Goal: Communication & Community: Ask a question

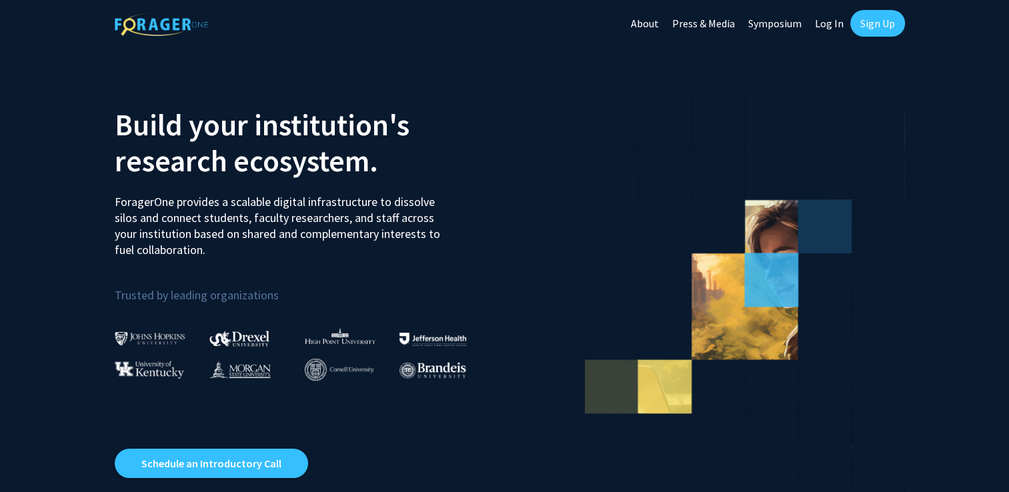
click at [834, 27] on link "Log In" at bounding box center [830, 23] width 42 height 47
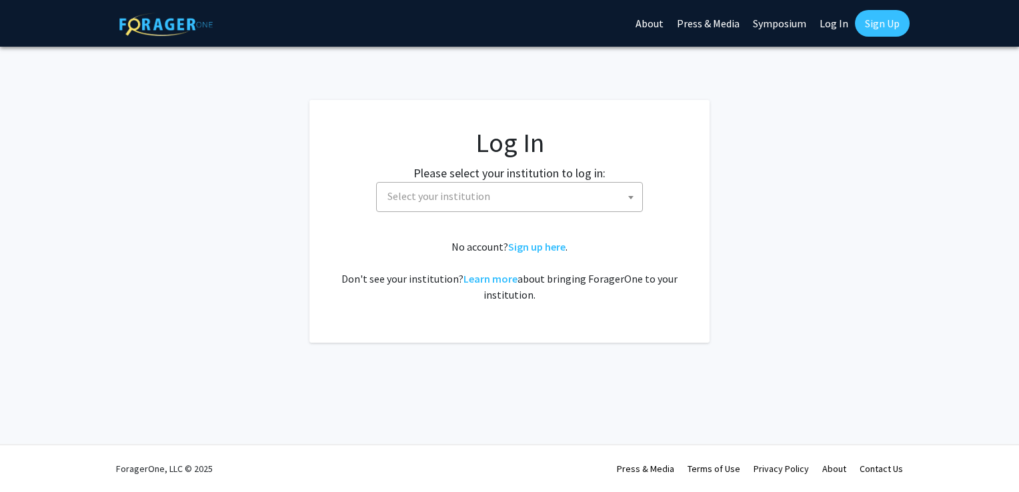
click at [504, 194] on span "Select your institution" at bounding box center [512, 196] width 260 height 27
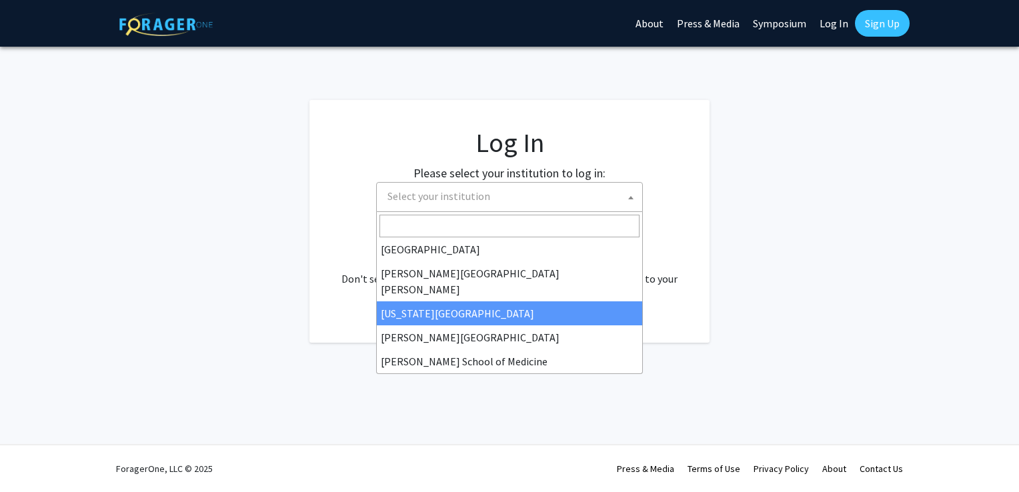
scroll to position [244, 0]
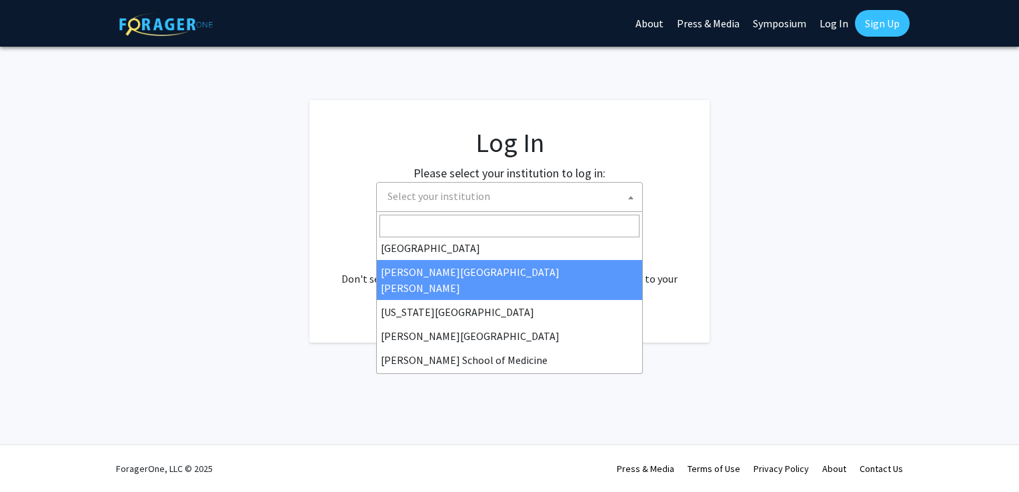
select select "1"
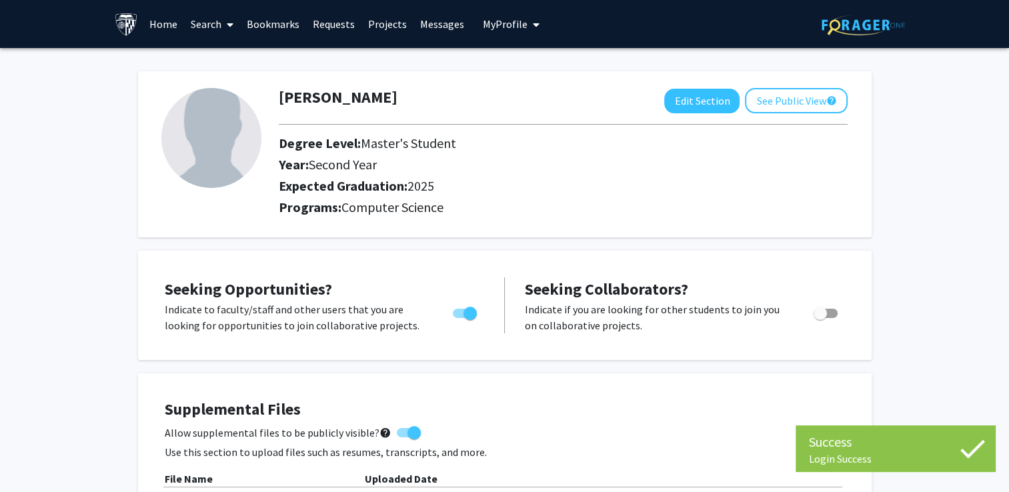
click at [274, 21] on link "Bookmarks" at bounding box center [273, 24] width 66 height 47
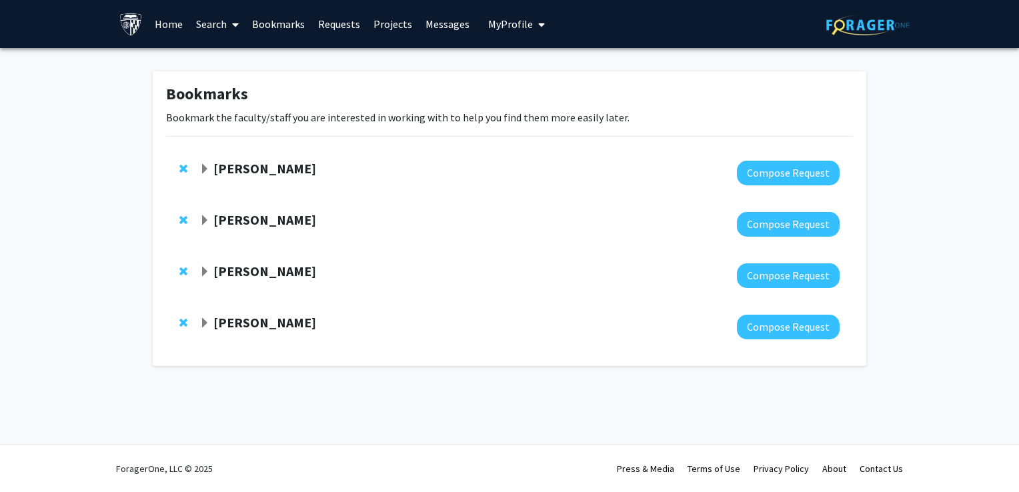
click at [207, 322] on span "Expand Laureano Moro-Velazquez Bookmark" at bounding box center [204, 323] width 11 height 11
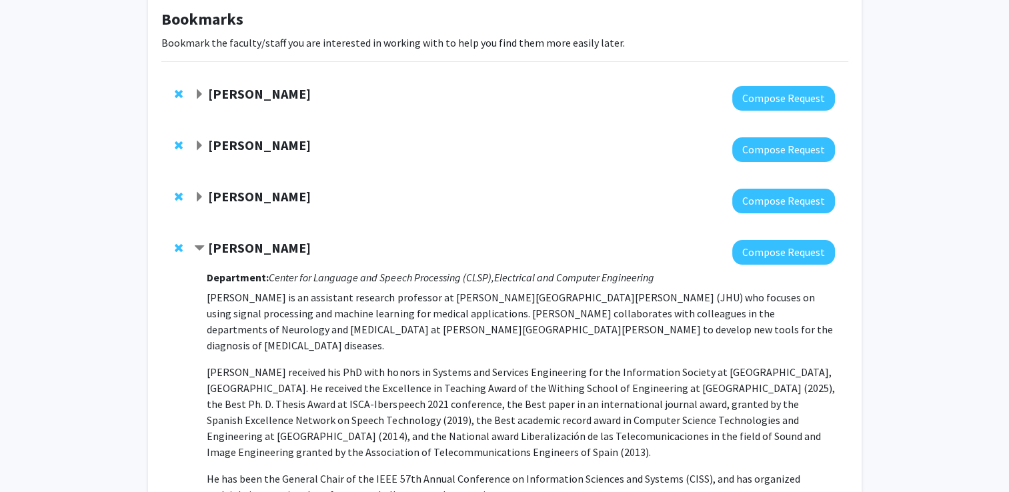
scroll to position [43, 0]
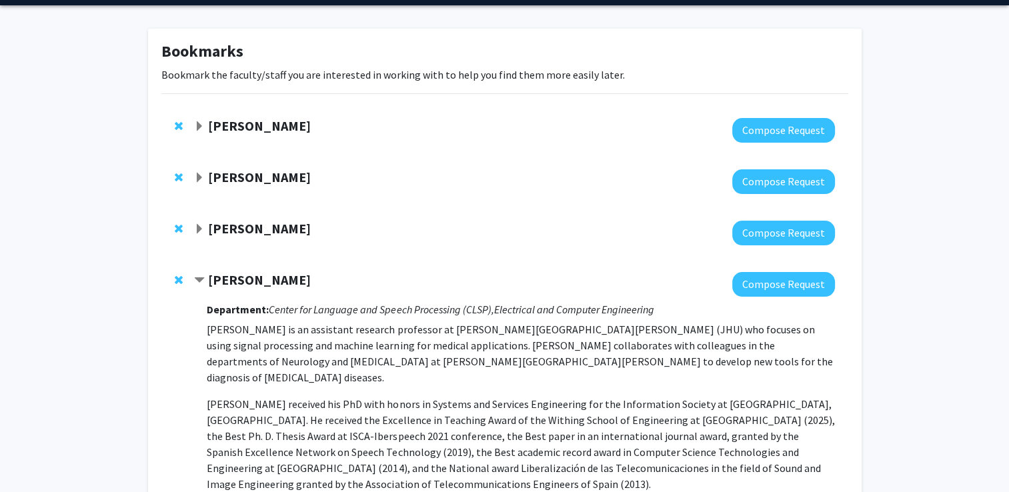
click at [200, 225] on span "Expand Daniel Khashabi Bookmark" at bounding box center [199, 229] width 11 height 11
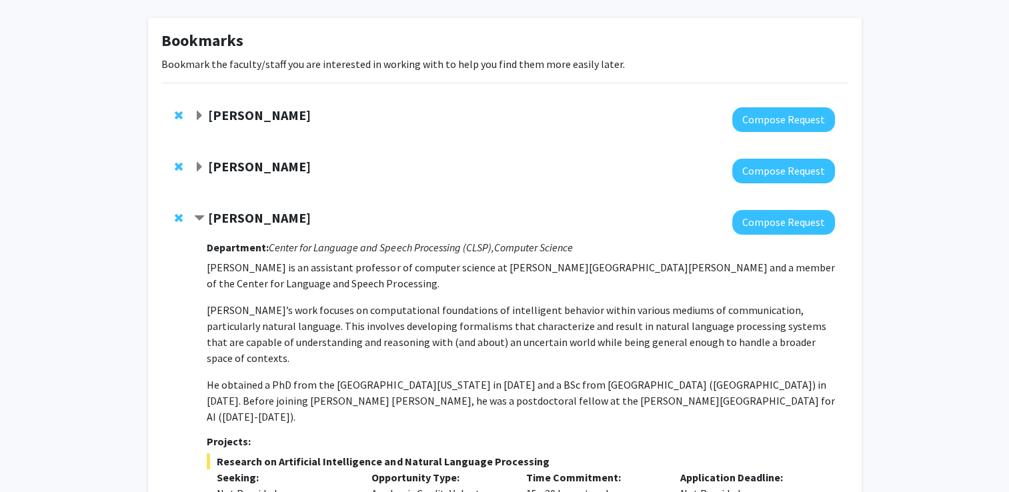
scroll to position [56, 0]
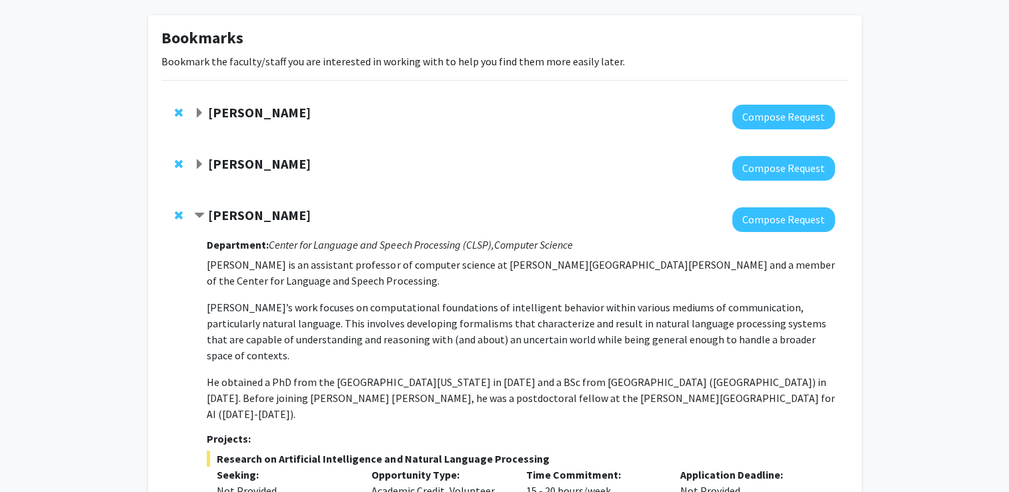
click at [197, 159] on span "Expand David Elbert Bookmark" at bounding box center [199, 164] width 11 height 11
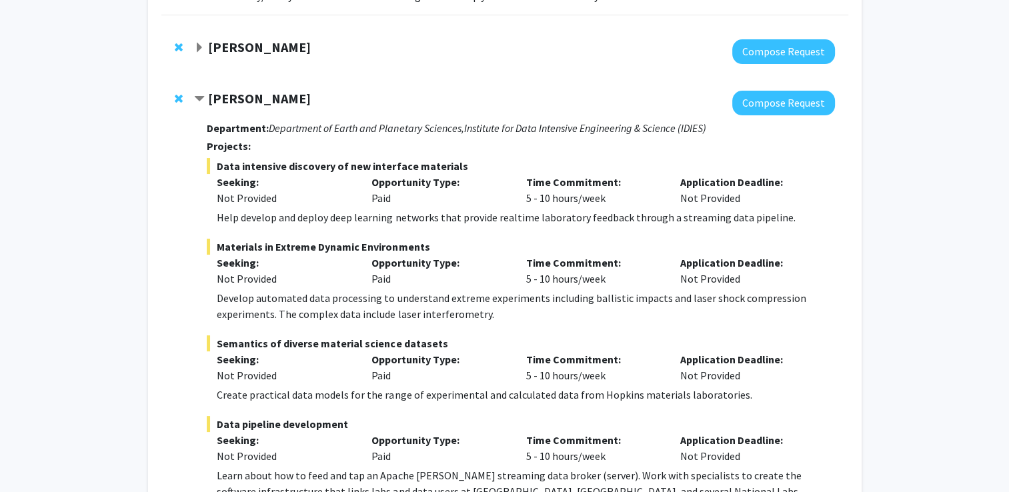
scroll to position [115, 0]
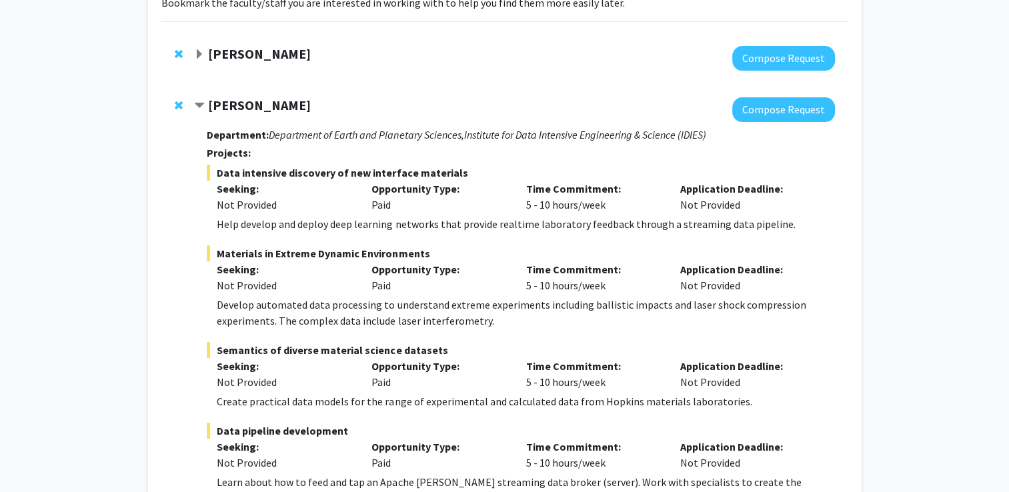
click at [227, 102] on strong "[PERSON_NAME]" at bounding box center [259, 105] width 103 height 17
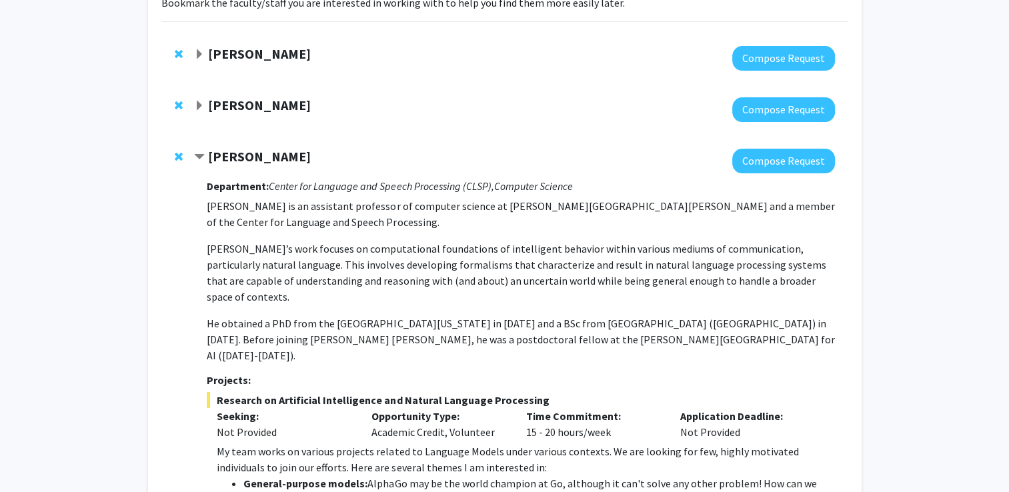
click at [227, 102] on strong "[PERSON_NAME]" at bounding box center [259, 105] width 103 height 17
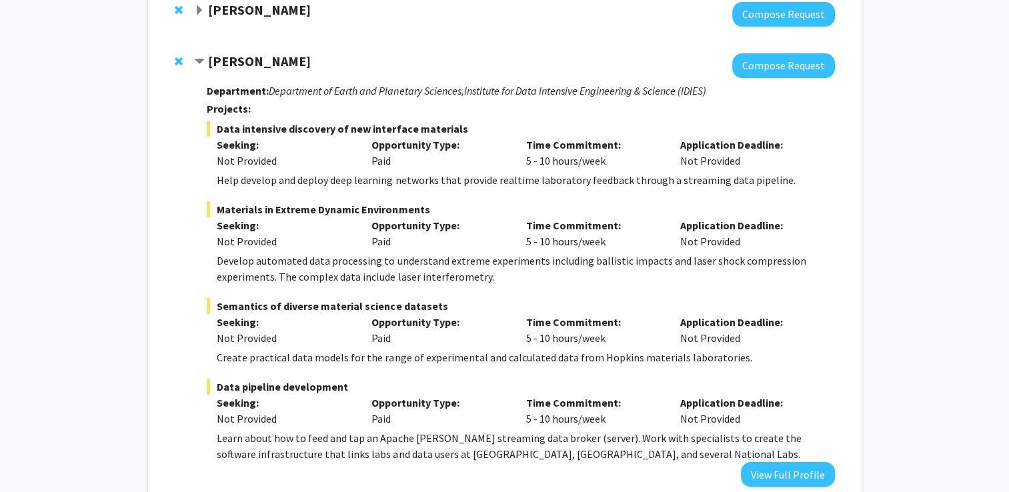
scroll to position [0, 0]
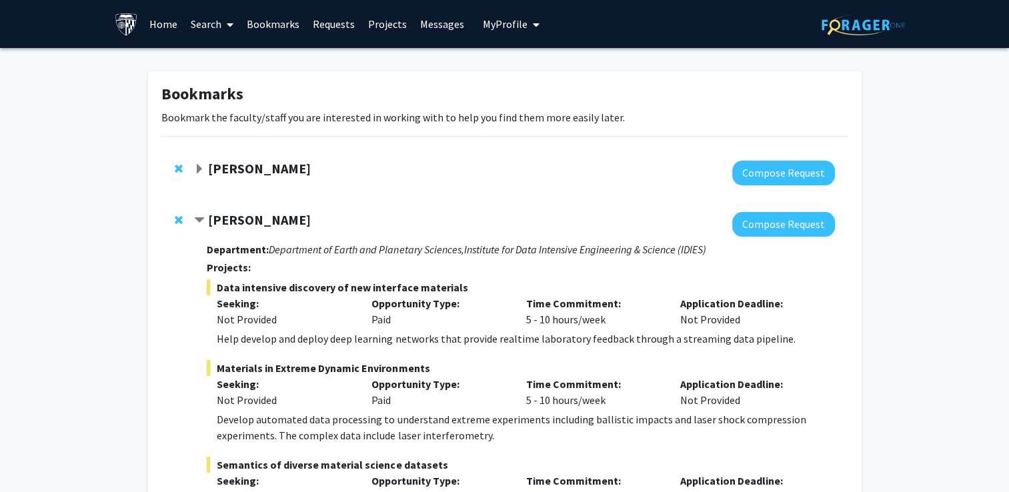
click at [274, 256] on div "Department: Department of Earth and Planetary Sciences, Institute for Data Inte…" at bounding box center [521, 441] width 628 height 409
drag, startPoint x: 274, startPoint y: 256, endPoint x: 360, endPoint y: 258, distance: 86.7
click at [360, 258] on div "Department: Department of Earth and Planetary Sciences, Institute for Data Inte…" at bounding box center [521, 441] width 628 height 409
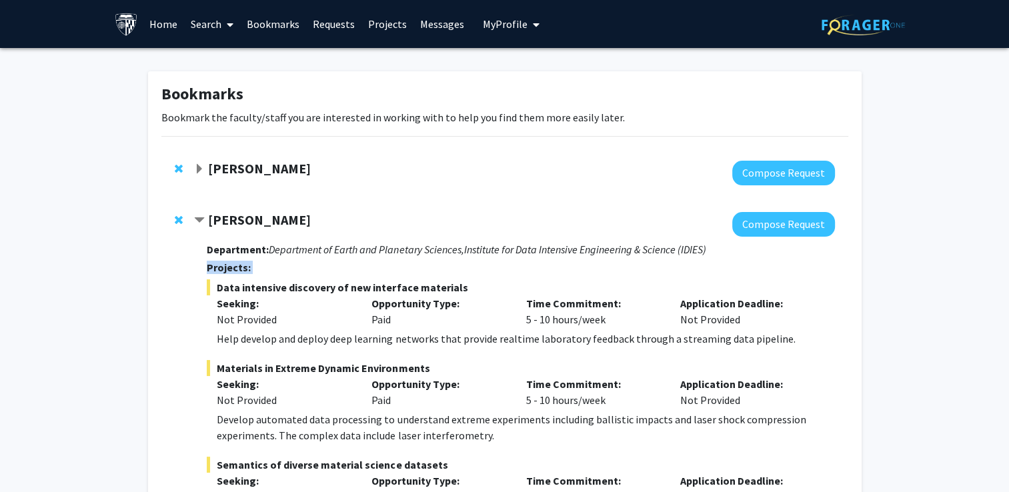
click at [360, 258] on div "Department: Department of Earth and Planetary Sciences, Institute for Data Inte…" at bounding box center [521, 441] width 628 height 409
drag, startPoint x: 360, startPoint y: 258, endPoint x: 272, endPoint y: 251, distance: 88.4
click at [272, 251] on icon "Department of Earth and Planetary Sciences," at bounding box center [366, 249] width 195 height 13
drag, startPoint x: 709, startPoint y: 249, endPoint x: 270, endPoint y: 251, distance: 439.0
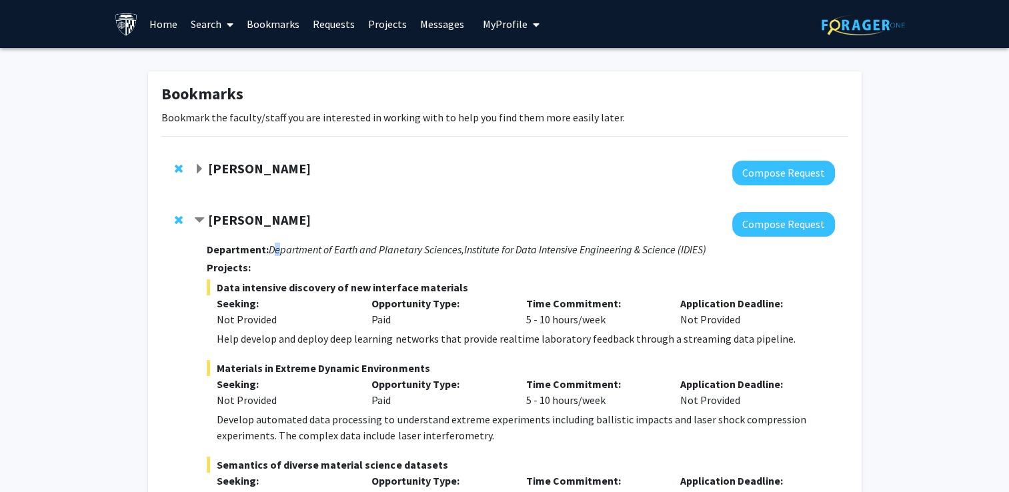
click at [270, 251] on h3 "Department: Department of Earth and Planetary Sciences, Institute for Data Inte…" at bounding box center [521, 249] width 628 height 13
click at [256, 221] on strong "[PERSON_NAME]" at bounding box center [259, 219] width 103 height 17
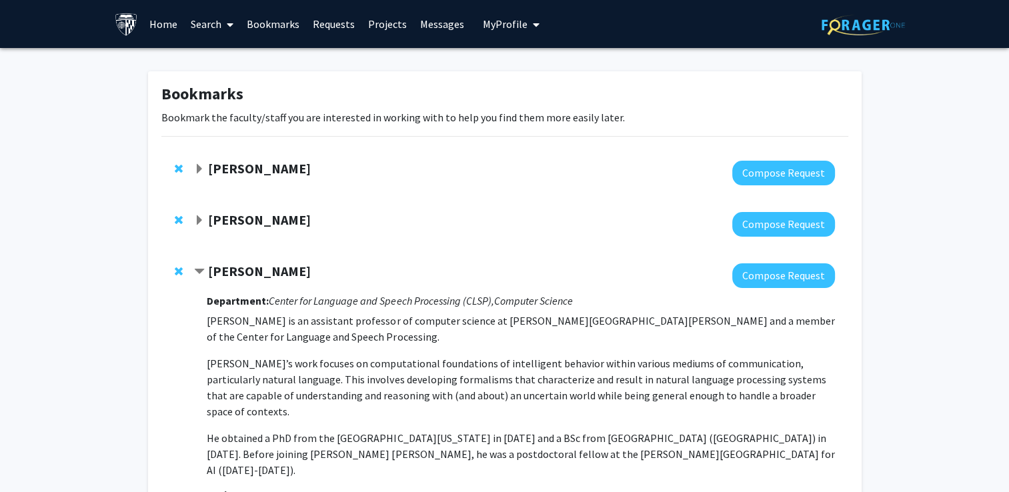
click at [213, 19] on link "Search" at bounding box center [212, 24] width 56 height 47
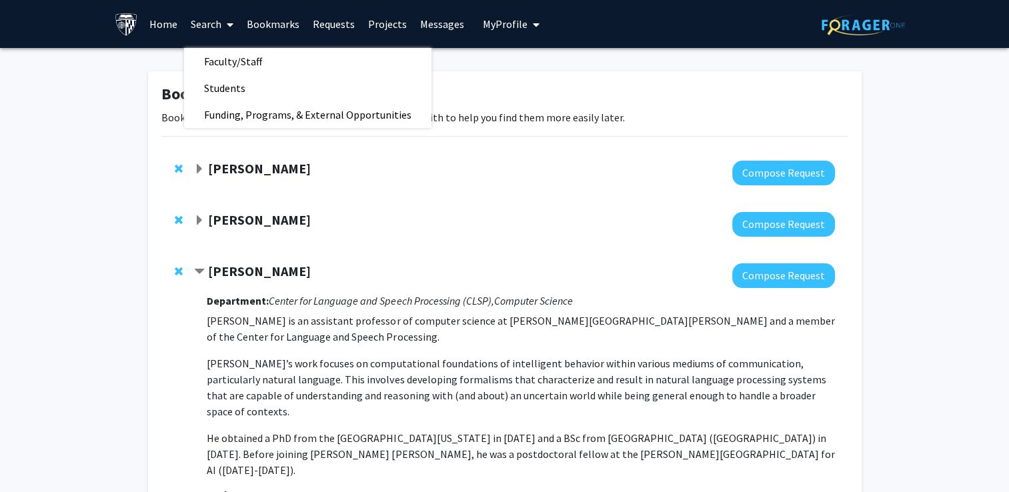
click at [201, 29] on link "Search" at bounding box center [212, 24] width 56 height 47
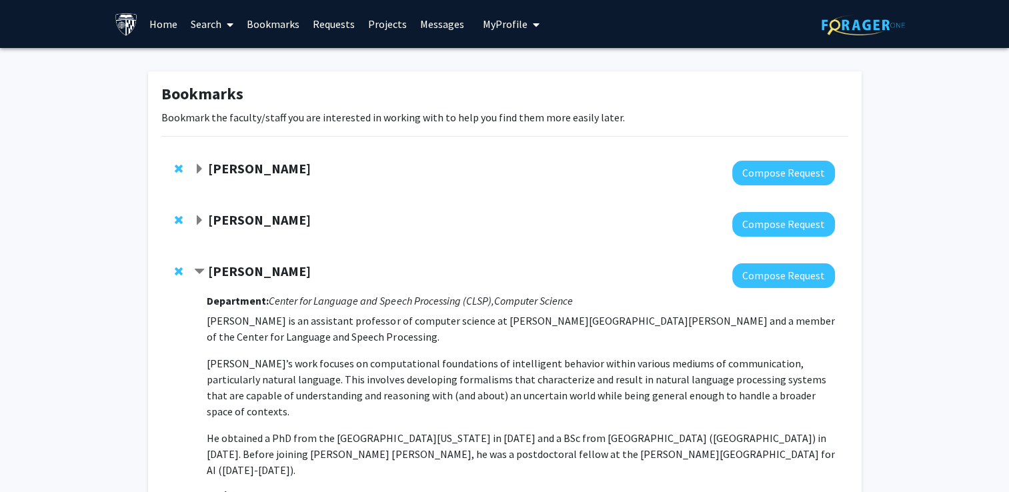
click at [201, 29] on link "Search" at bounding box center [212, 24] width 56 height 47
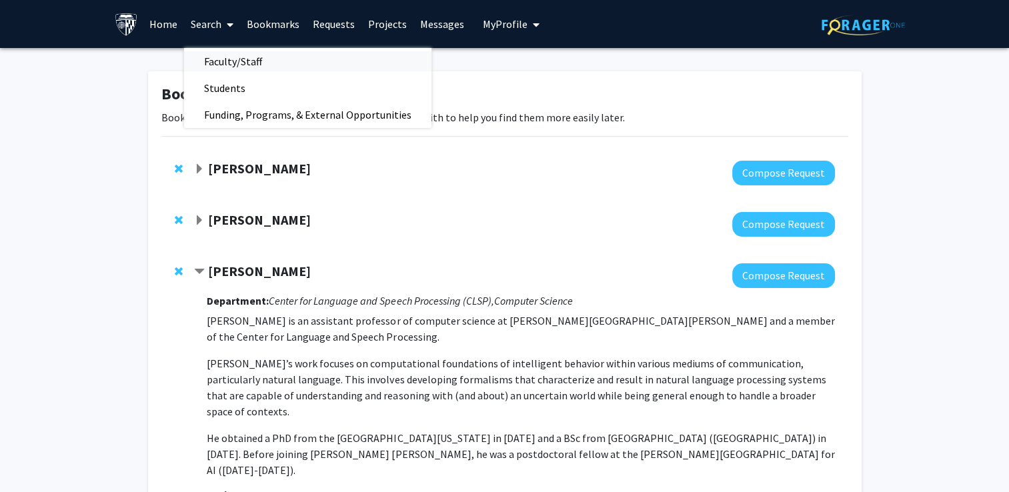
click at [235, 57] on span "Faculty/Staff" at bounding box center [233, 61] width 98 height 27
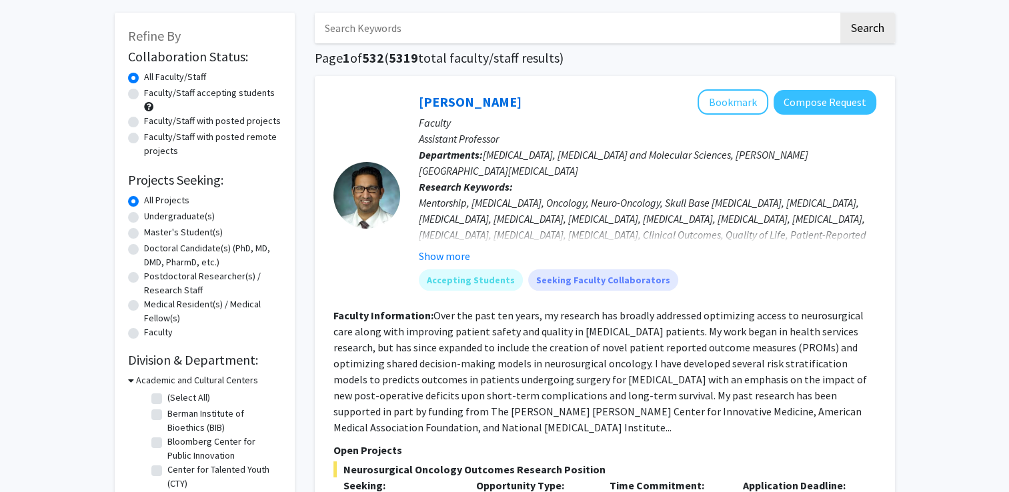
scroll to position [63, 0]
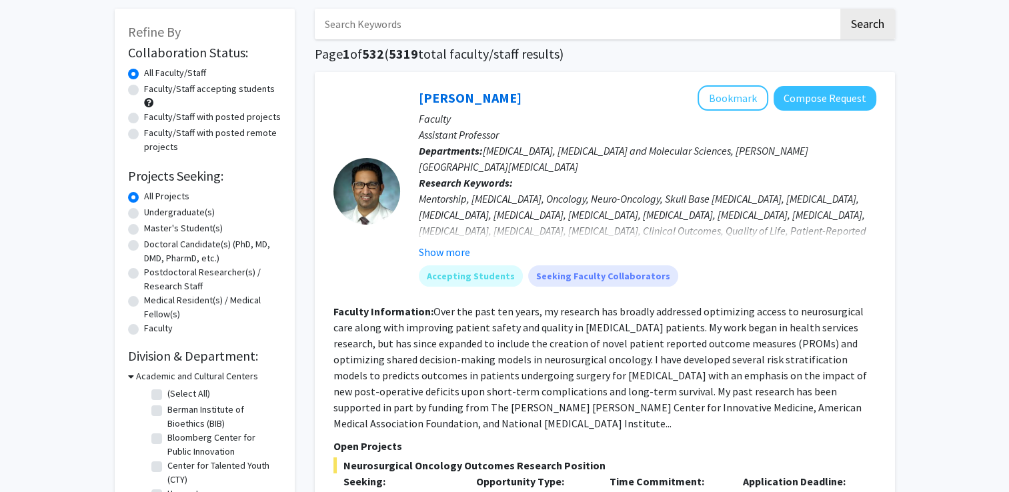
click at [170, 89] on label "Faculty/Staff accepting students" at bounding box center [209, 89] width 131 height 14
click at [153, 89] on input "Faculty/Staff accepting students" at bounding box center [148, 86] width 9 height 9
radio input "true"
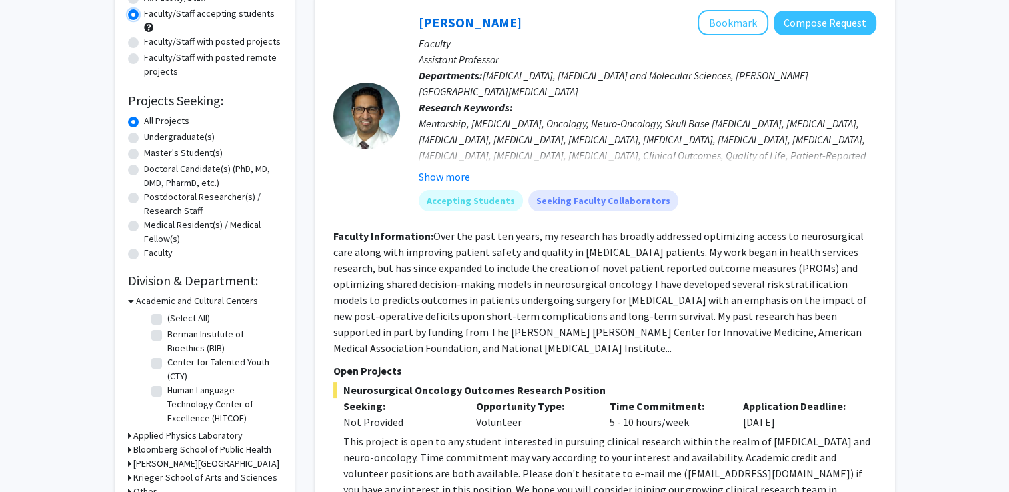
scroll to position [141, 0]
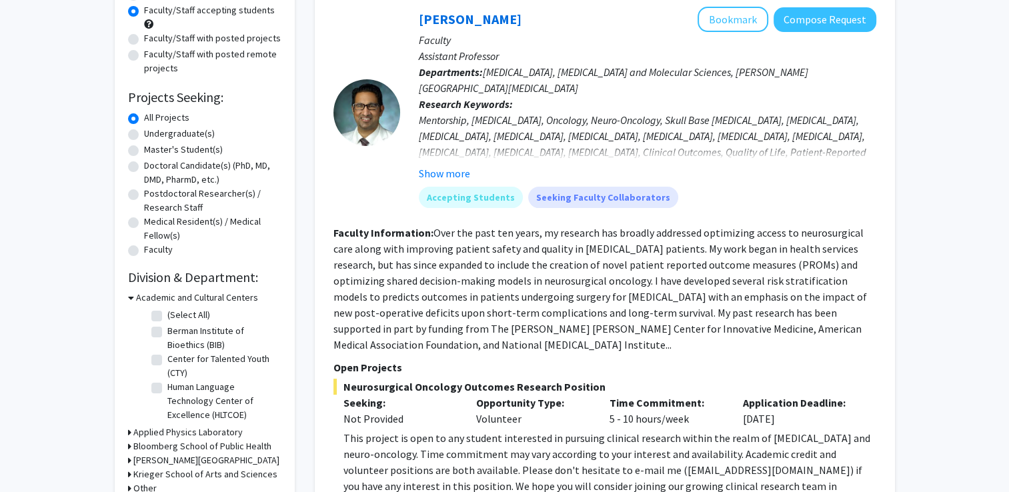
click at [139, 153] on div "Master's Student(s)" at bounding box center [204, 151] width 153 height 16
click at [144, 151] on label "Master's Student(s)" at bounding box center [183, 150] width 79 height 14
click at [144, 151] on input "Master's Student(s)" at bounding box center [148, 147] width 9 height 9
radio input "true"
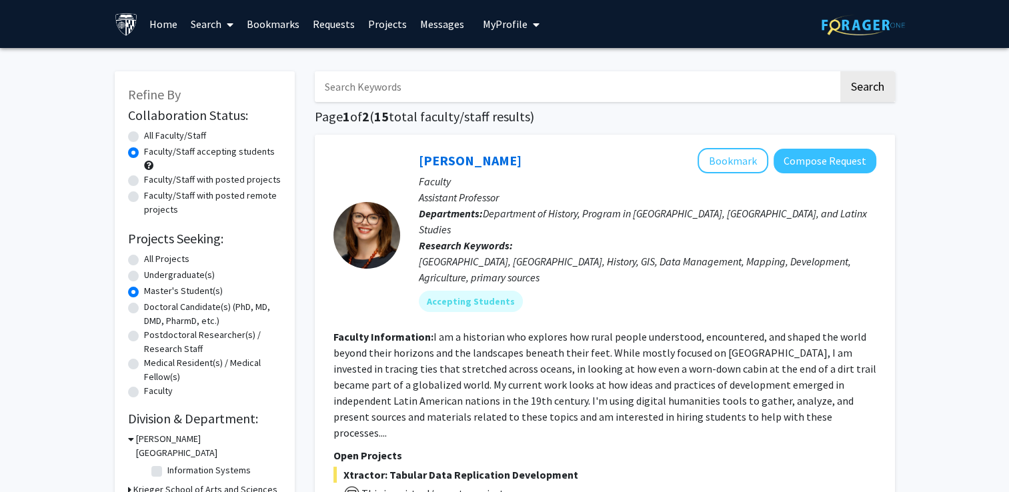
click at [408, 79] on input "Search Keywords" at bounding box center [577, 86] width 524 height 31
type input "[PERSON_NAME]"
click at [841, 71] on button "Search" at bounding box center [868, 86] width 55 height 31
radio input "true"
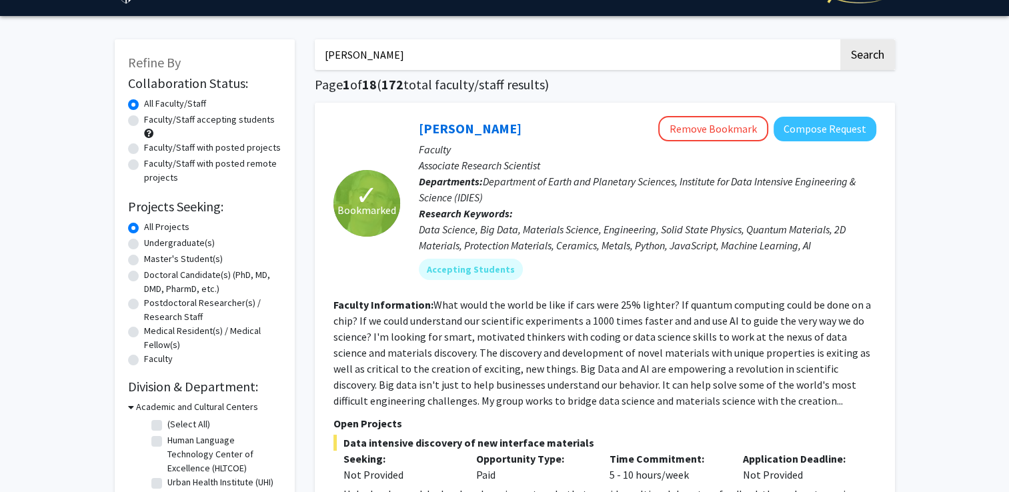
scroll to position [33, 0]
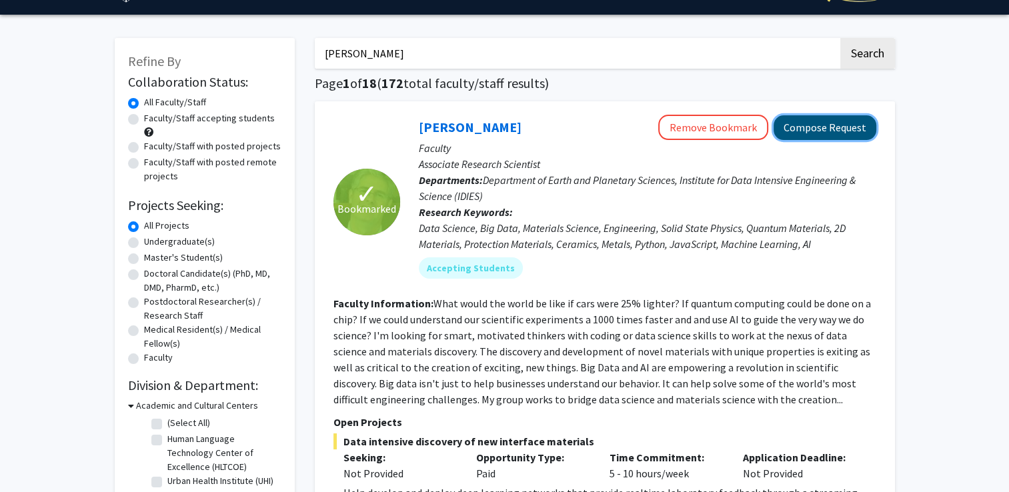
click at [846, 121] on button "Compose Request" at bounding box center [825, 127] width 103 height 25
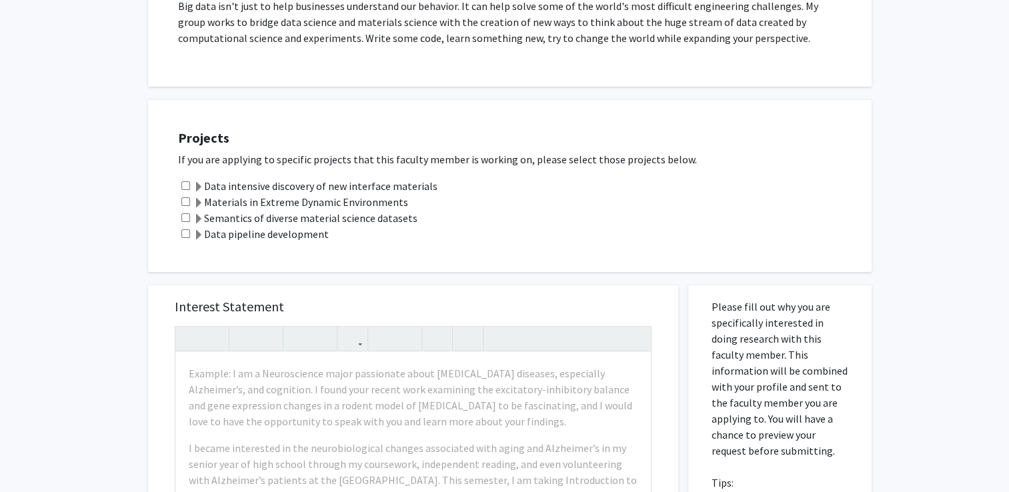
scroll to position [337, 0]
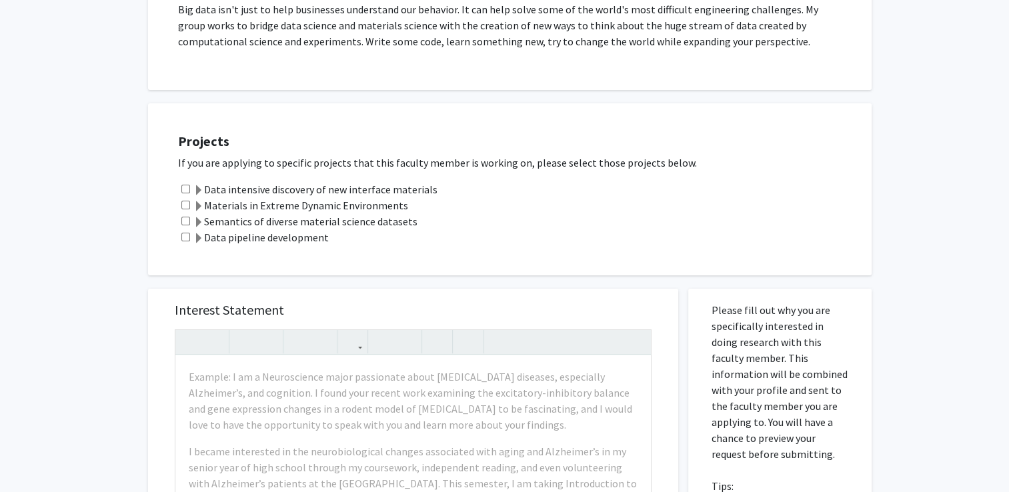
click at [195, 187] on span at bounding box center [198, 190] width 11 height 11
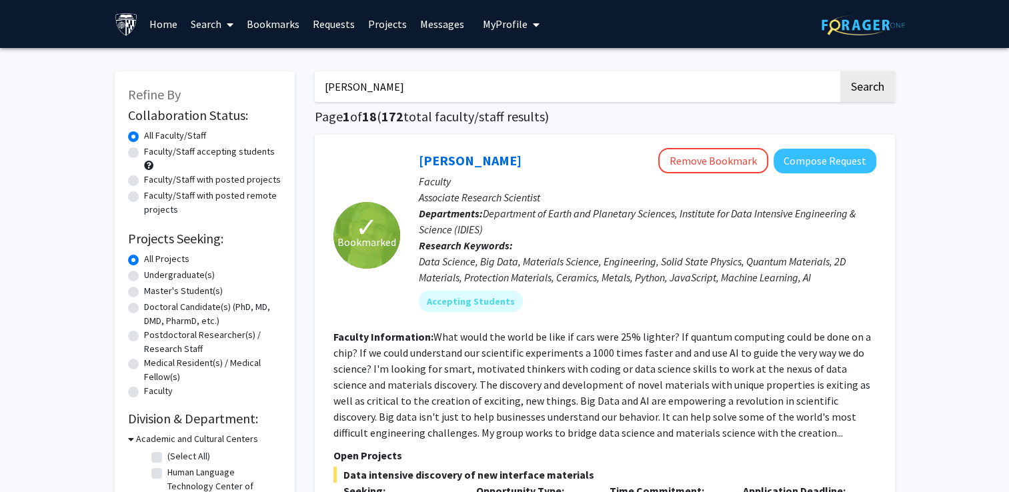
click at [171, 22] on link "Home" at bounding box center [163, 24] width 41 height 47
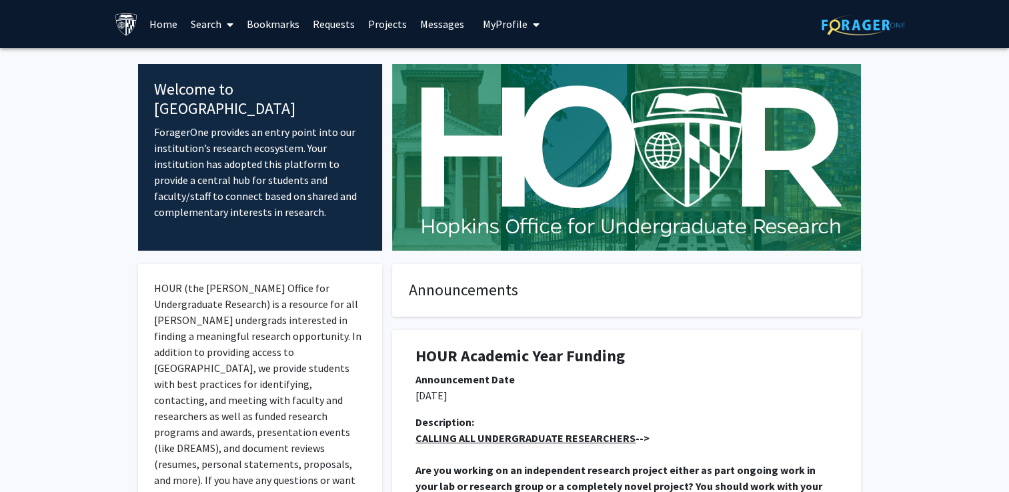
click at [378, 23] on link "Projects" at bounding box center [388, 24] width 52 height 47
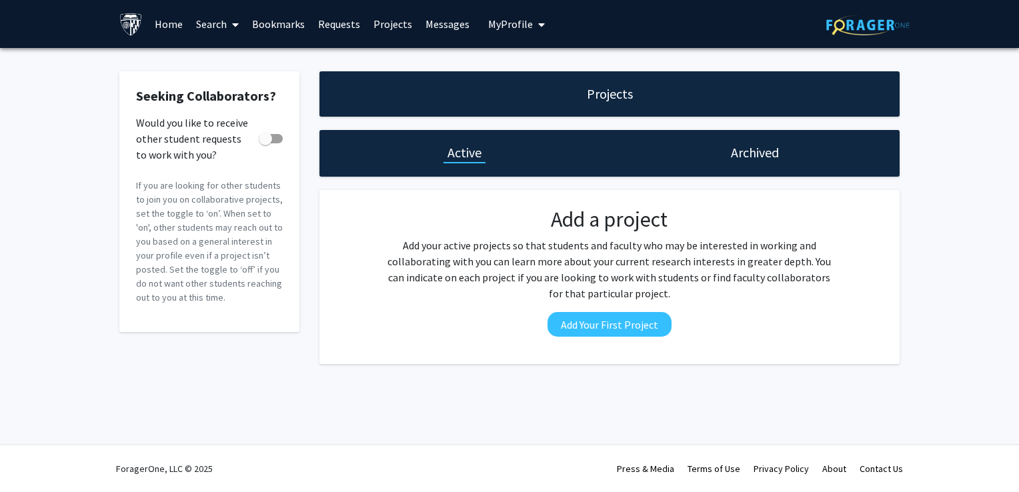
click at [332, 19] on link "Requests" at bounding box center [339, 24] width 55 height 47
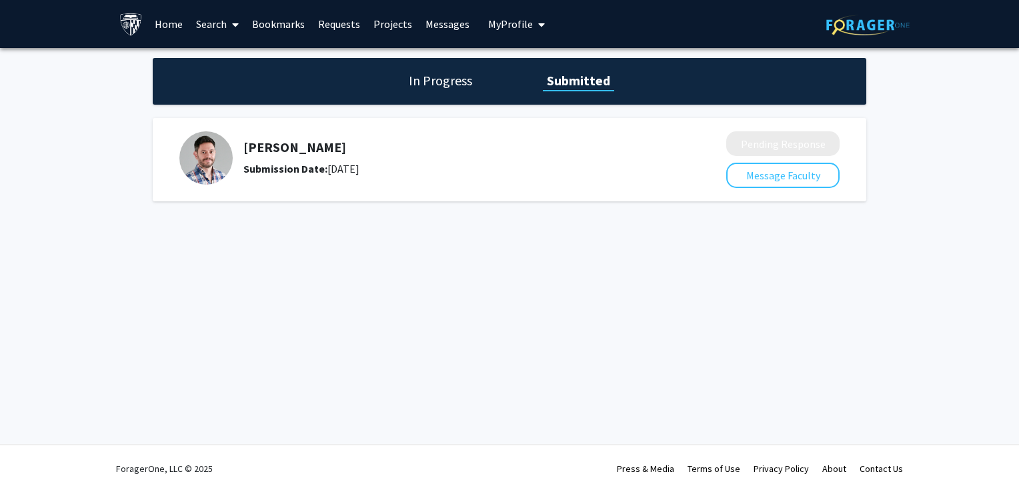
click at [454, 81] on h1 "In Progress" at bounding box center [440, 80] width 71 height 19
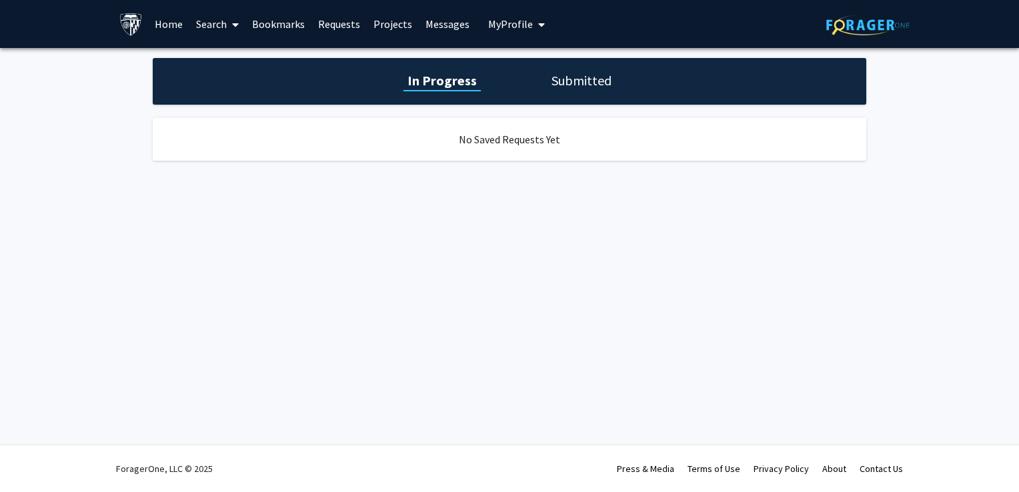
click at [558, 77] on h1 "Submitted" at bounding box center [582, 80] width 68 height 19
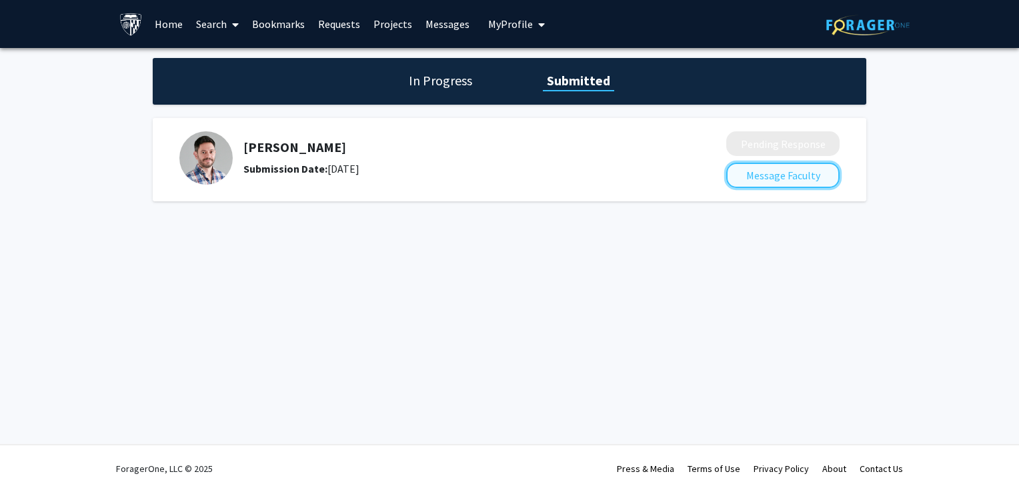
click at [750, 184] on button "Message Faculty" at bounding box center [782, 175] width 113 height 25
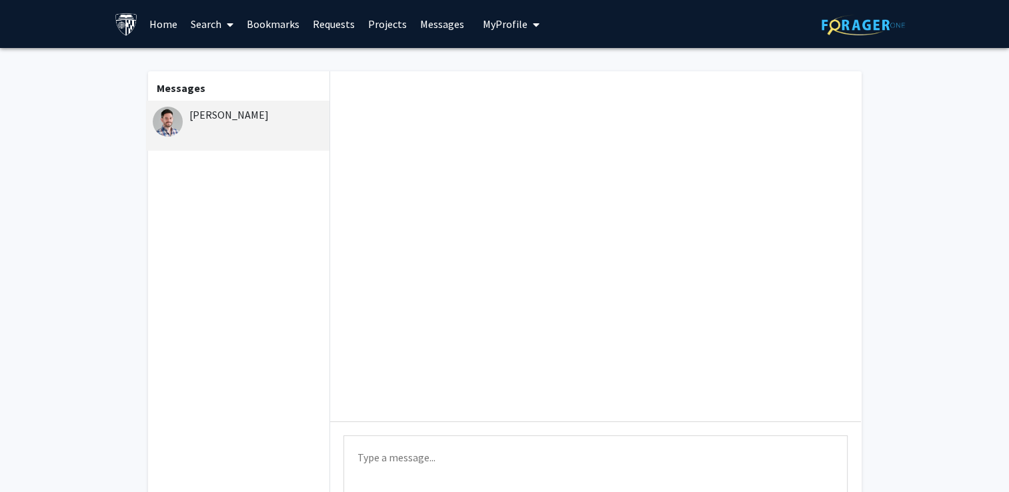
click at [170, 116] on img at bounding box center [168, 122] width 30 height 30
click at [171, 28] on link "Home" at bounding box center [163, 24] width 41 height 47
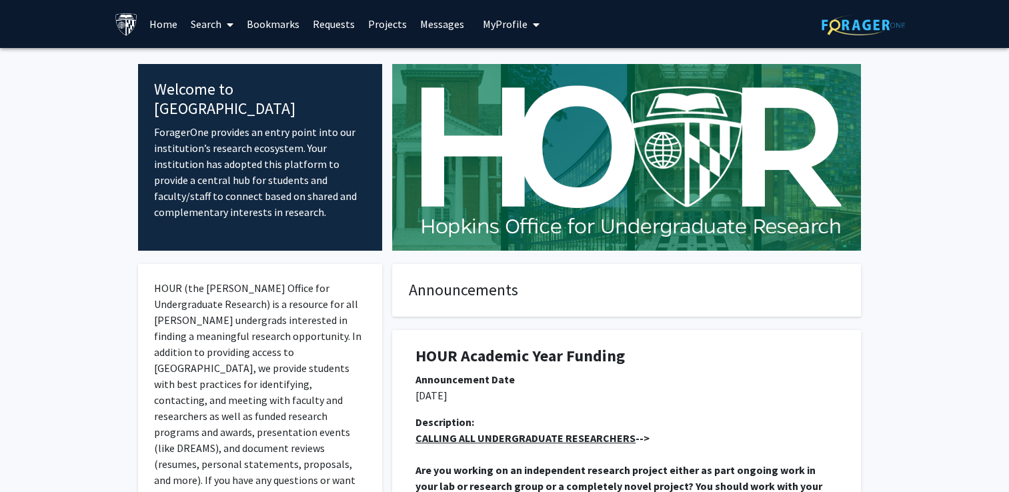
click at [271, 24] on link "Bookmarks" at bounding box center [273, 24] width 66 height 47
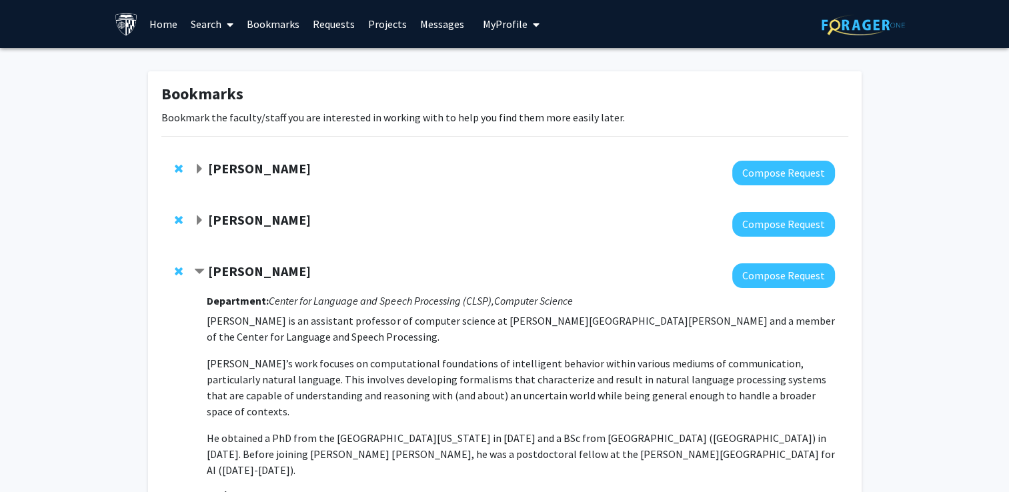
click at [196, 217] on span "Expand David Elbert Bookmark" at bounding box center [199, 220] width 11 height 11
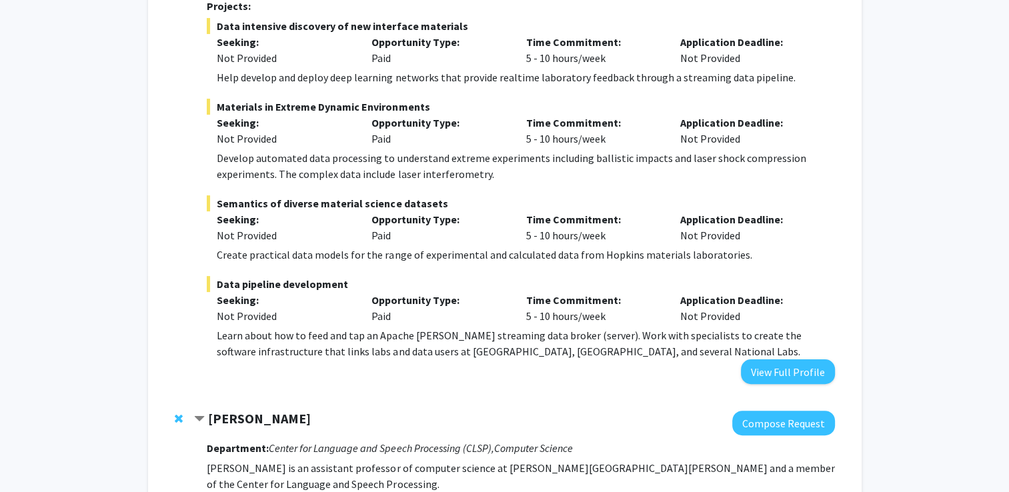
scroll to position [69, 0]
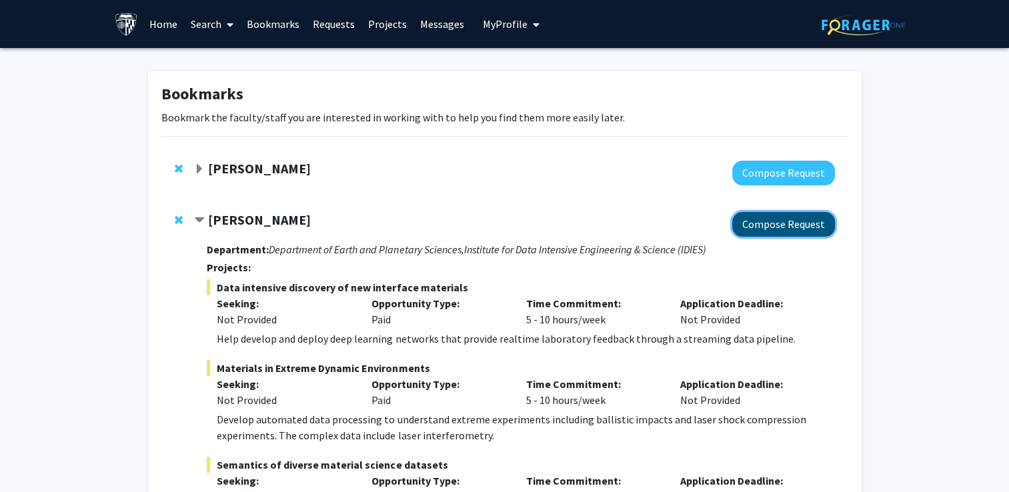
click at [766, 220] on button "Compose Request" at bounding box center [783, 224] width 103 height 25
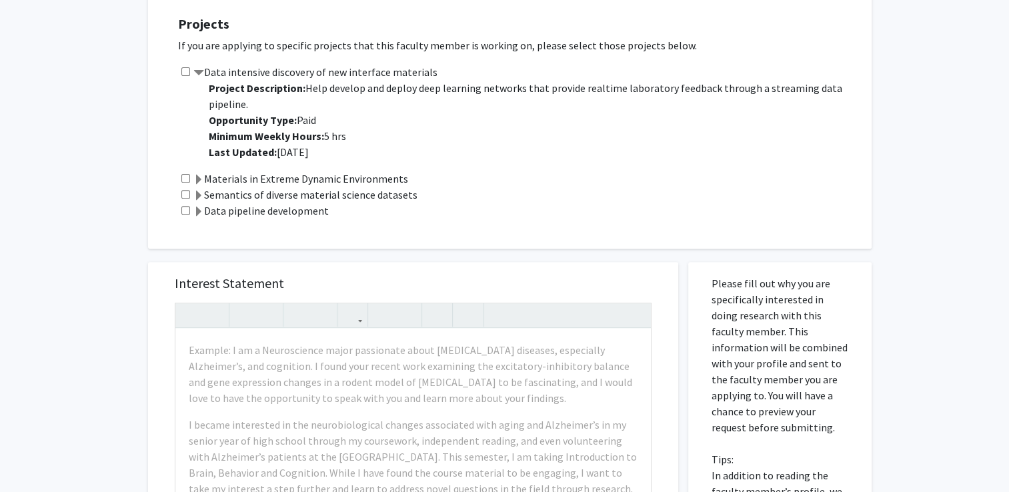
scroll to position [454, 0]
click at [196, 178] on span at bounding box center [198, 180] width 11 height 11
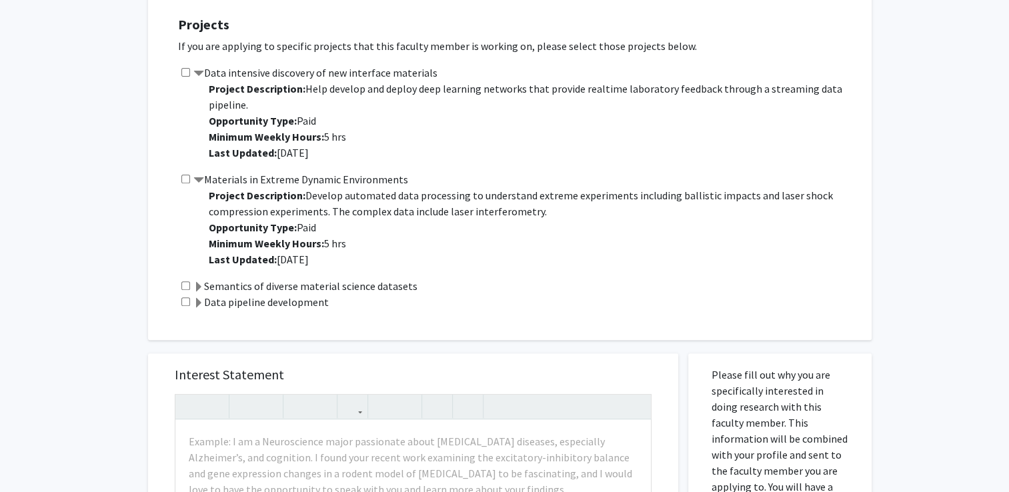
click at [183, 177] on input "checkbox" at bounding box center [185, 179] width 9 height 9
checkbox input "true"
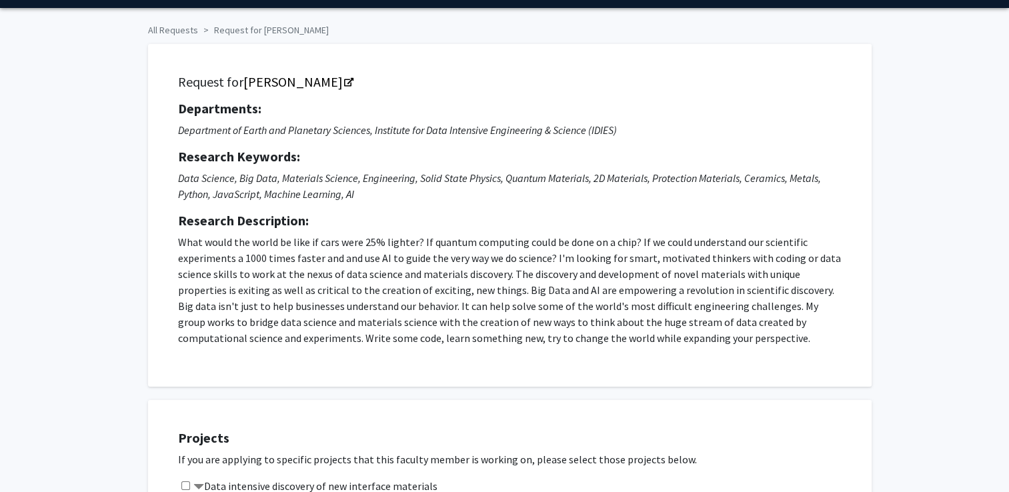
scroll to position [0, 0]
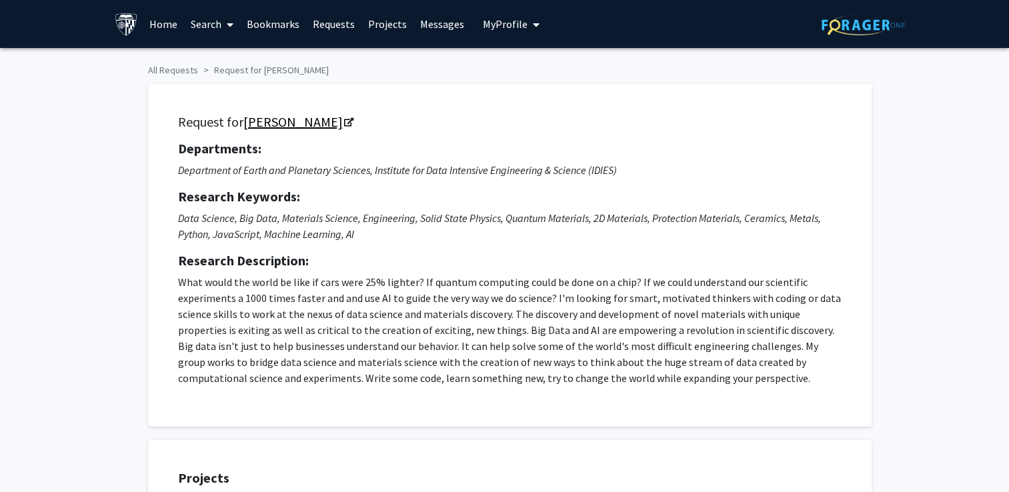
click at [296, 124] on link "[PERSON_NAME]" at bounding box center [297, 121] width 109 height 17
click at [310, 125] on link "[PERSON_NAME]" at bounding box center [297, 121] width 109 height 17
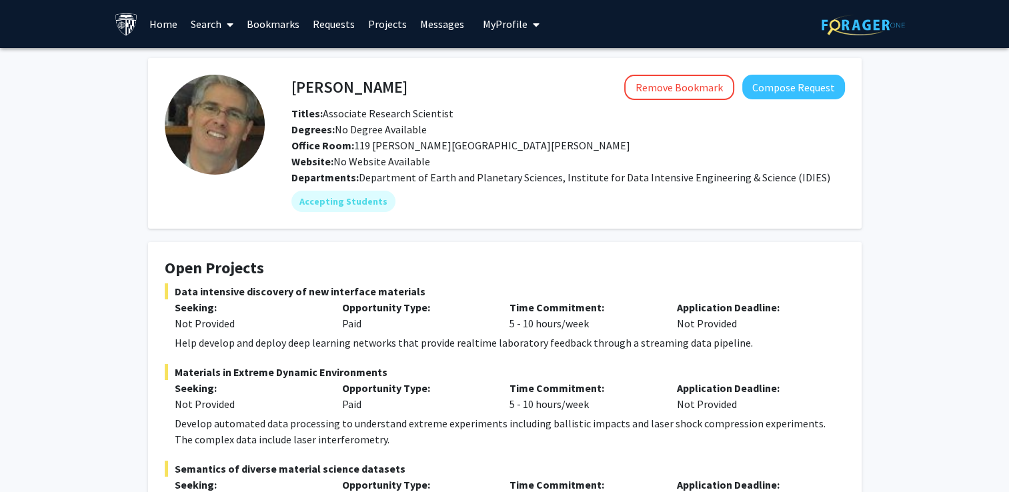
click at [380, 123] on span "Degrees: No Degree Available" at bounding box center [359, 129] width 135 height 13
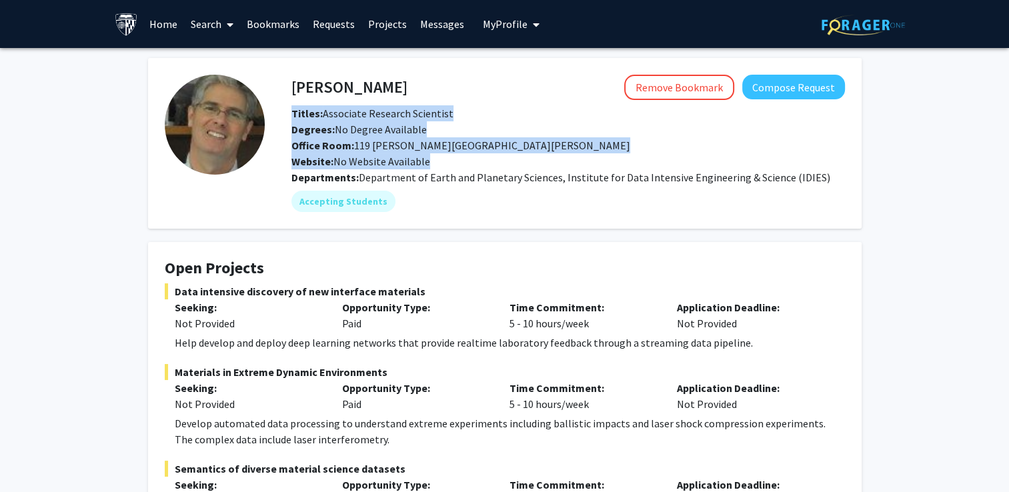
click at [380, 123] on span "Degrees: No Degree Available" at bounding box center [359, 129] width 135 height 13
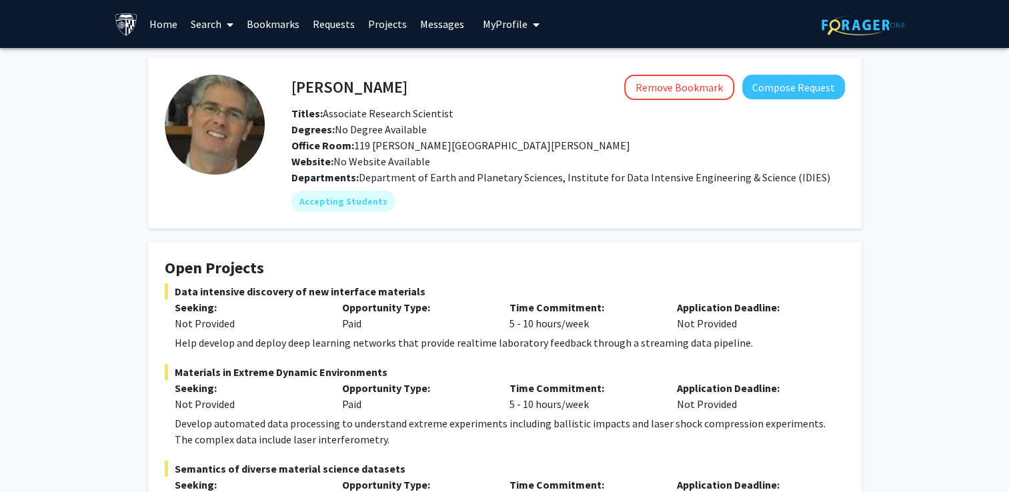
drag, startPoint x: 380, startPoint y: 121, endPoint x: 410, endPoint y: 185, distance: 71.0
click at [410, 185] on fg-user-badges "Accepting Students" at bounding box center [569, 198] width 554 height 27
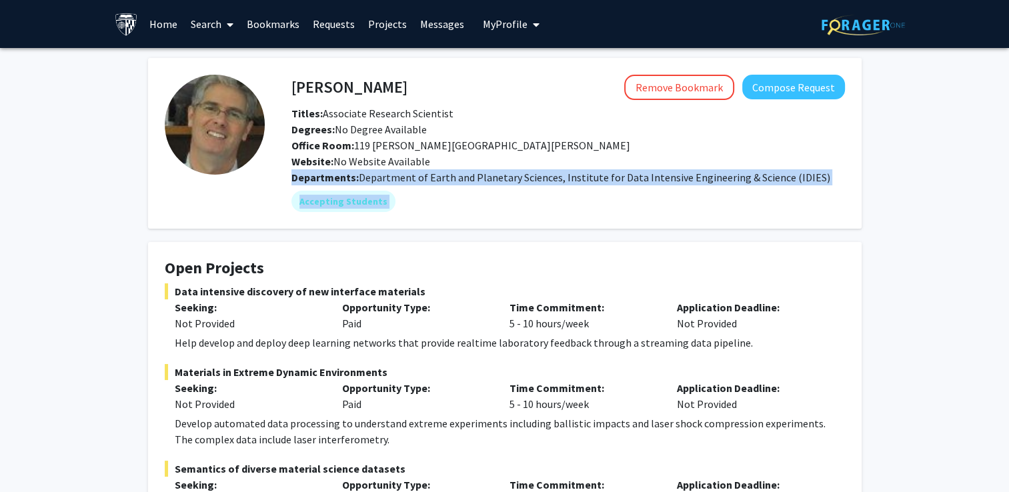
click at [410, 185] on div "David Elbert Remove Bookmark Compose Request Titles: Associate Research Scienti…" at bounding box center [555, 143] width 580 height 137
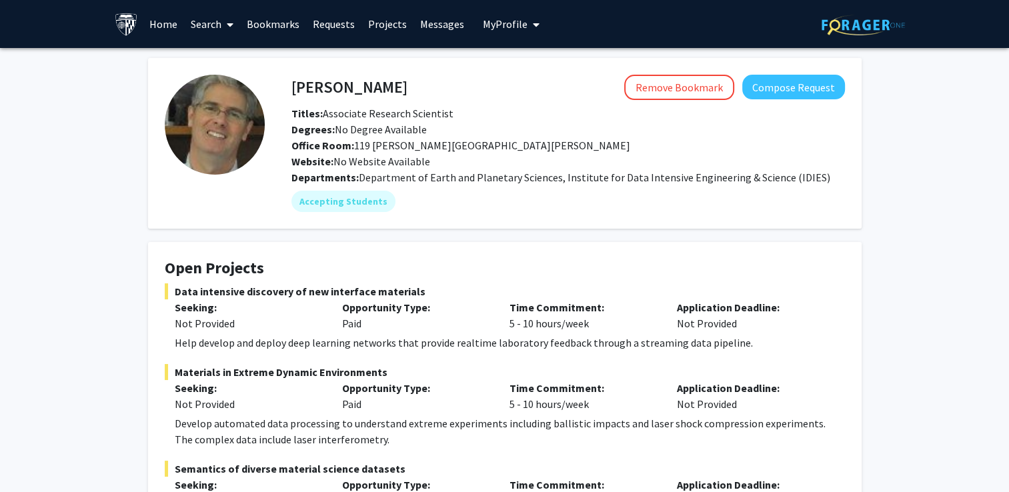
click at [403, 151] on div "Office Room: 119 Malone Hall" at bounding box center [569, 145] width 574 height 16
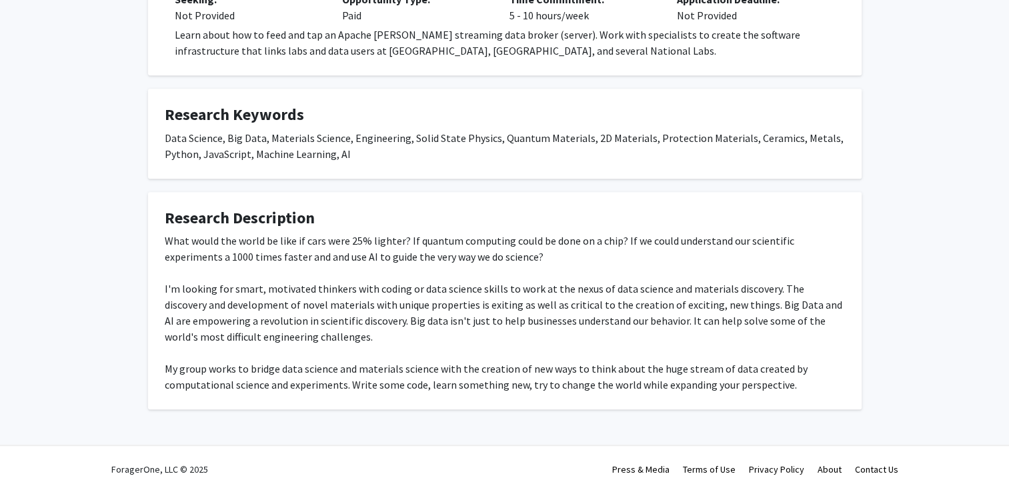
scroll to position [566, 0]
click at [376, 331] on div "What would the world be like if cars were 25% lighter? If quantum computing cou…" at bounding box center [505, 313] width 680 height 160
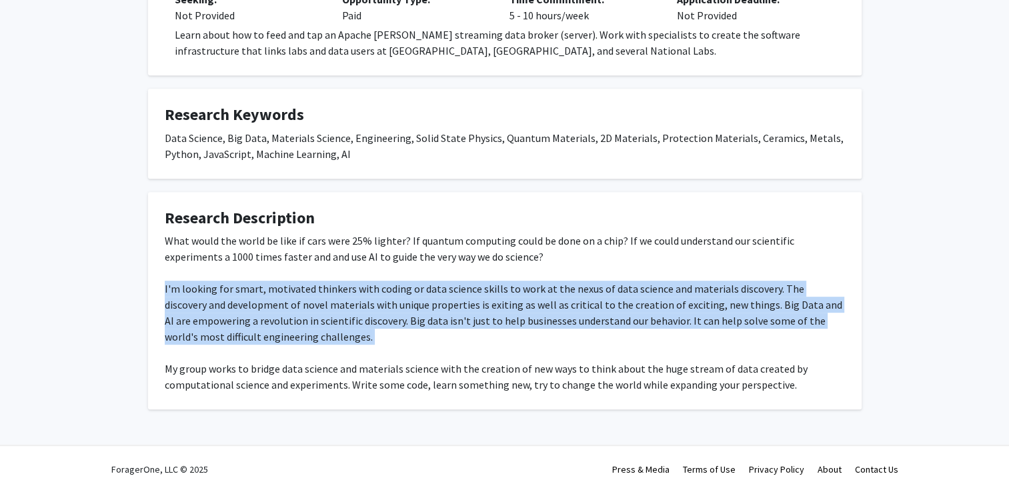
click at [376, 331] on div "What would the world be like if cars were 25% lighter? If quantum computing cou…" at bounding box center [505, 313] width 680 height 160
